Goal: Transaction & Acquisition: Purchase product/service

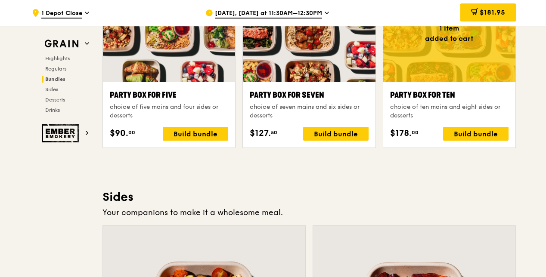
scroll to position [1702, 0]
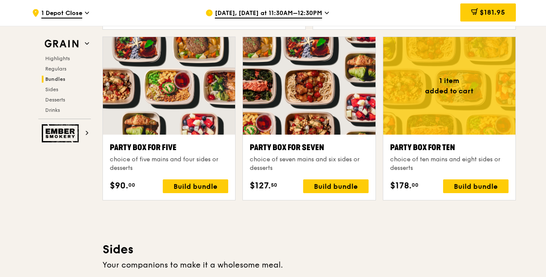
click at [531, 184] on div ".cls-1 { fill: none; stroke: #fff; stroke-linecap: round; stroke-linejoin: roun…" at bounding box center [273, 136] width 546 height 3625
click at [488, 12] on span "$181.95" at bounding box center [492, 12] width 25 height 8
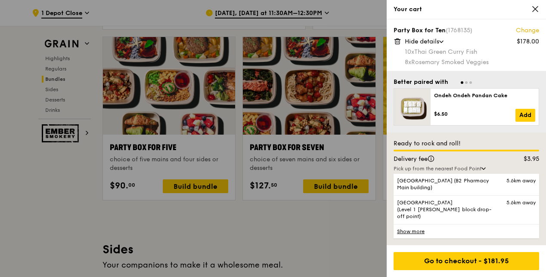
click at [398, 41] on icon at bounding box center [398, 42] width 0 height 2
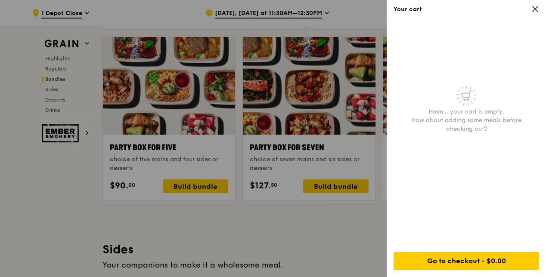
click at [345, 225] on div at bounding box center [273, 138] width 546 height 277
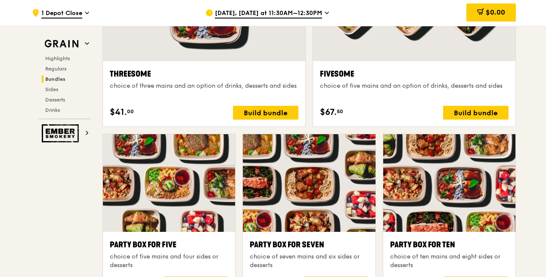
scroll to position [1615, 0]
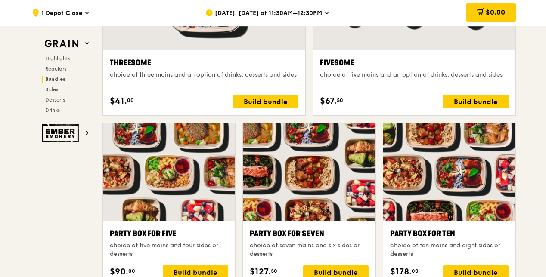
click at [321, 16] on span "[DATE], [DATE] at 11:30AM–12:30PM" at bounding box center [268, 13] width 107 height 9
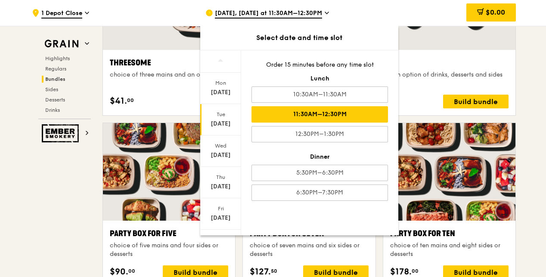
click at [321, 112] on div "11:30AM–12:30PM" at bounding box center [320, 114] width 137 height 16
click at [67, 207] on div "Grain Highlights Regulars Bundles Sides Desserts Drinks Ember Smokery What will…" at bounding box center [273, 235] width 486 height 3599
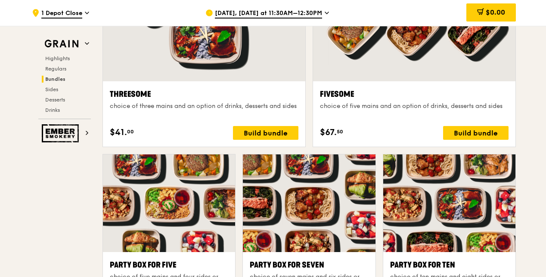
scroll to position [1572, 0]
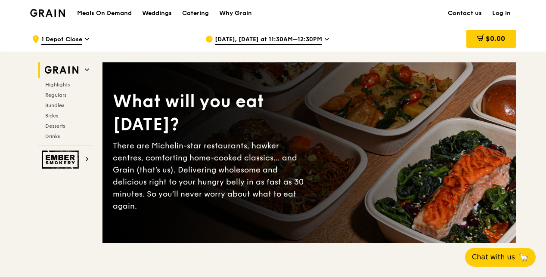
click at [322, 40] on span "[DATE], [DATE] at 11:30AM–12:30PM" at bounding box center [268, 39] width 107 height 9
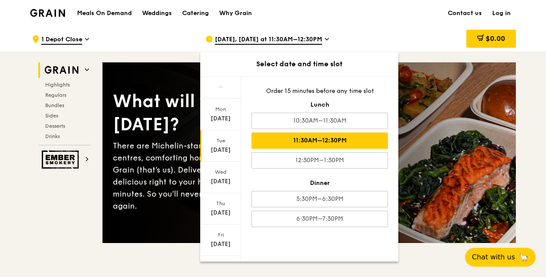
click at [409, 28] on div "$0.00" at bounding box center [446, 39] width 139 height 26
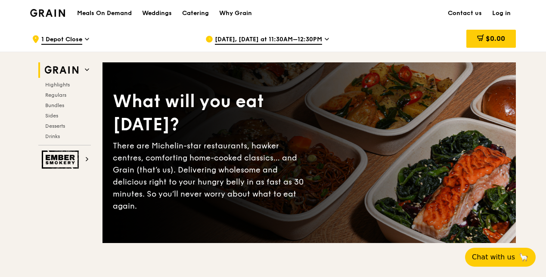
click at [310, 38] on span "[DATE], [DATE] at 11:30AM–12:30PM" at bounding box center [268, 39] width 107 height 9
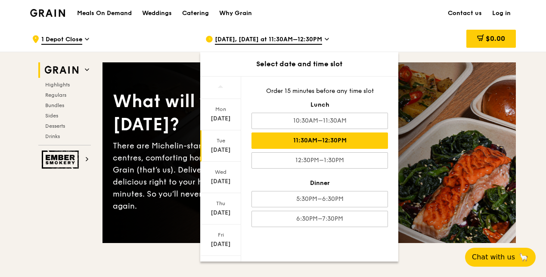
click at [413, 30] on div "$0.00" at bounding box center [446, 39] width 139 height 26
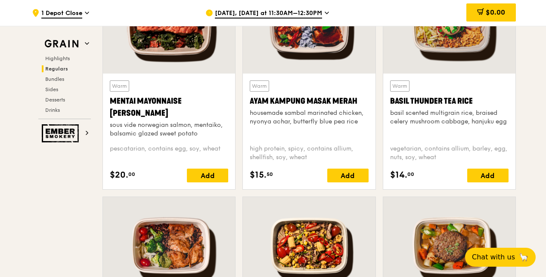
scroll to position [775, 0]
